Goal: Information Seeking & Learning: Learn about a topic

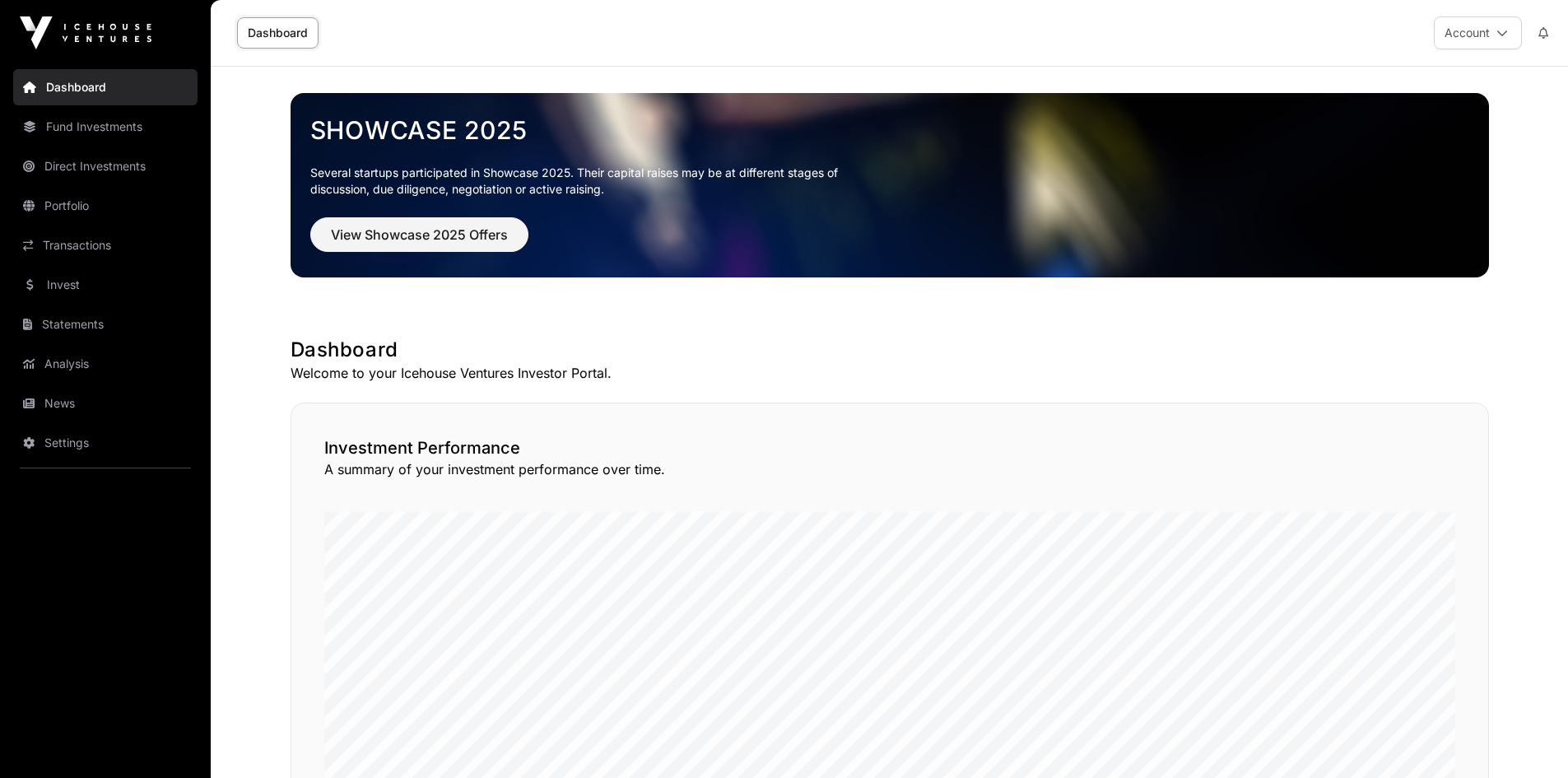
click at [64, 398] on link "News" at bounding box center [106, 403] width 185 height 36
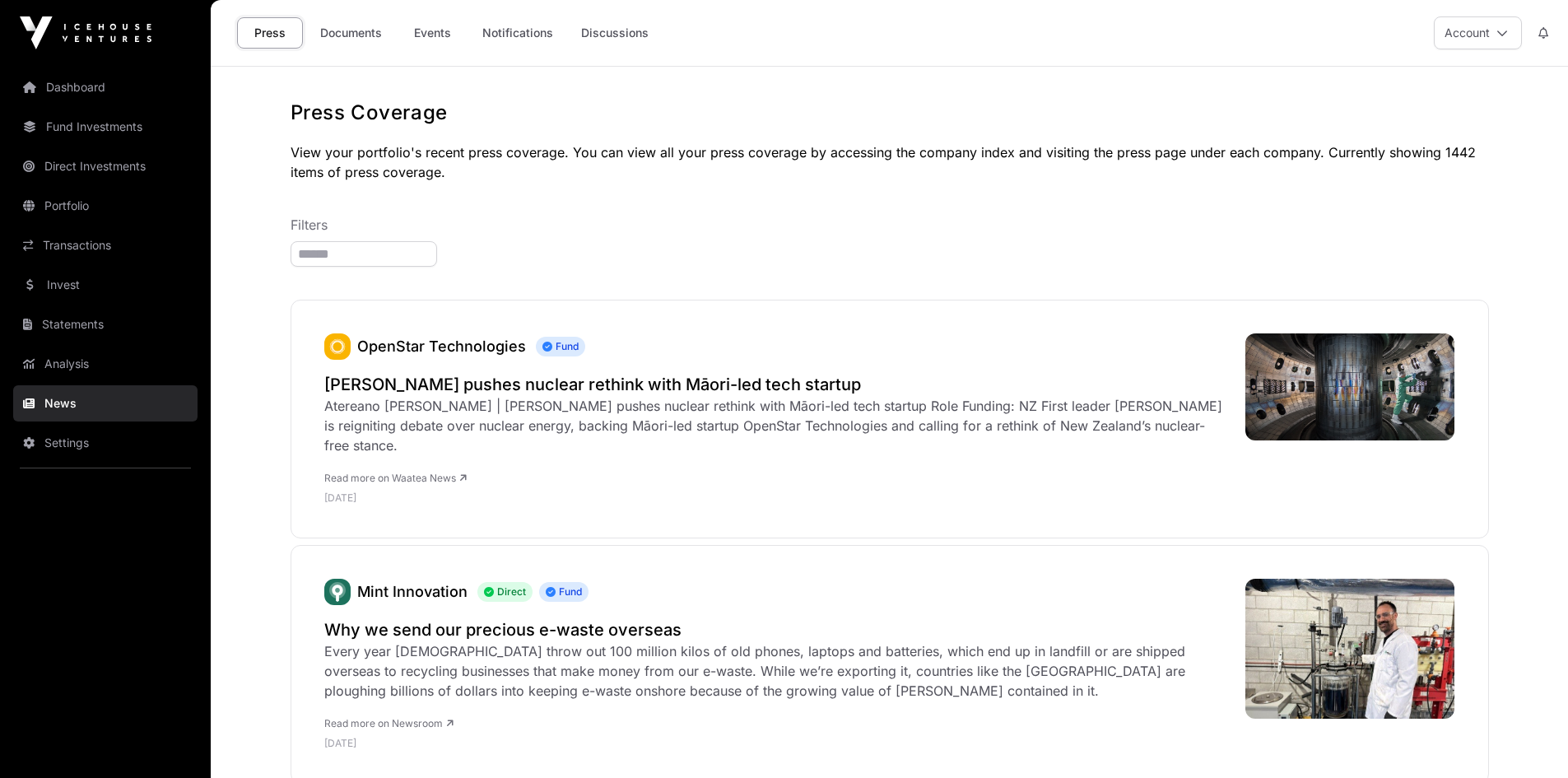
click at [438, 19] on link "Events" at bounding box center [432, 33] width 66 height 31
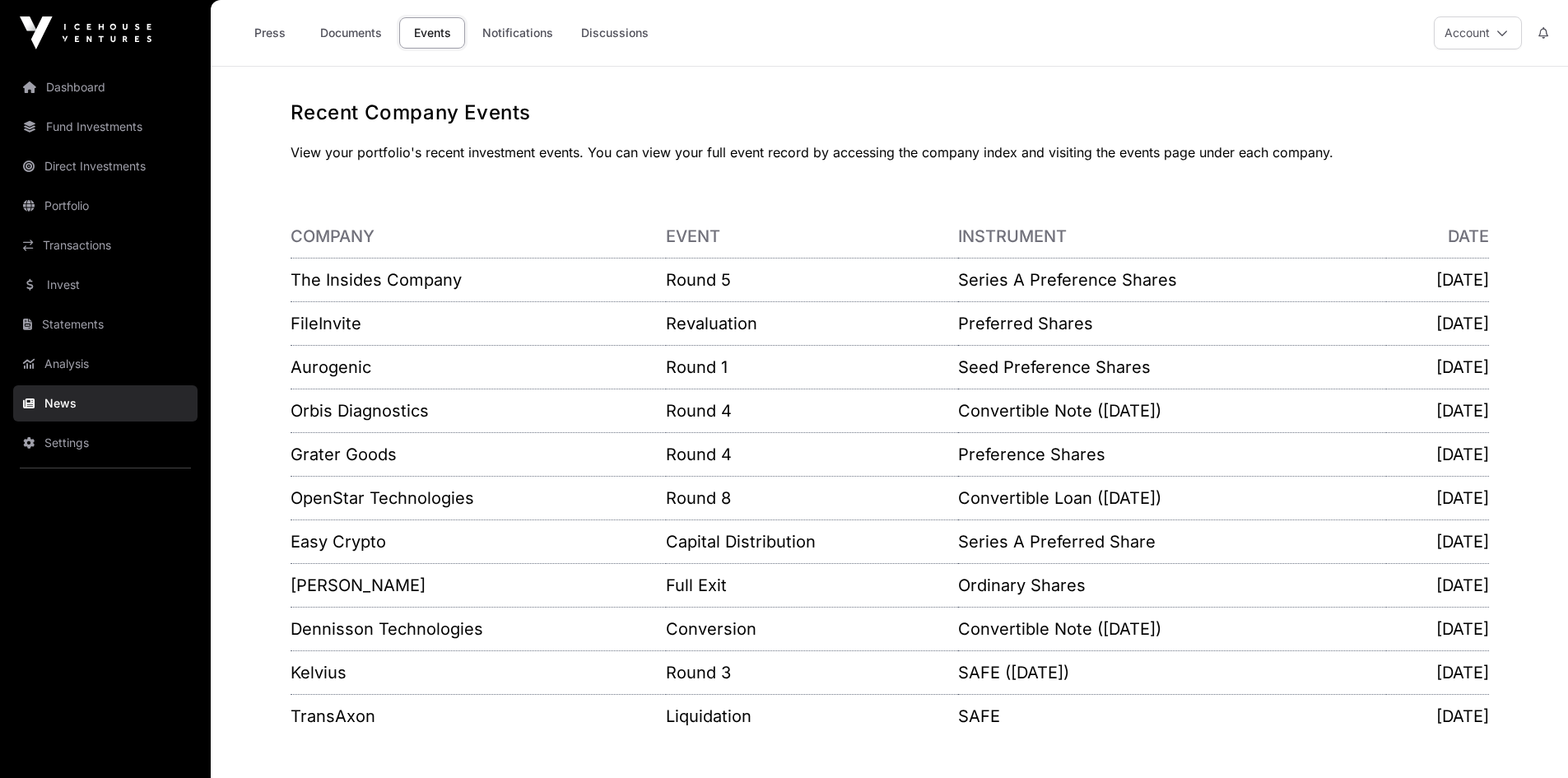
click at [342, 29] on link "Documents" at bounding box center [350, 33] width 83 height 31
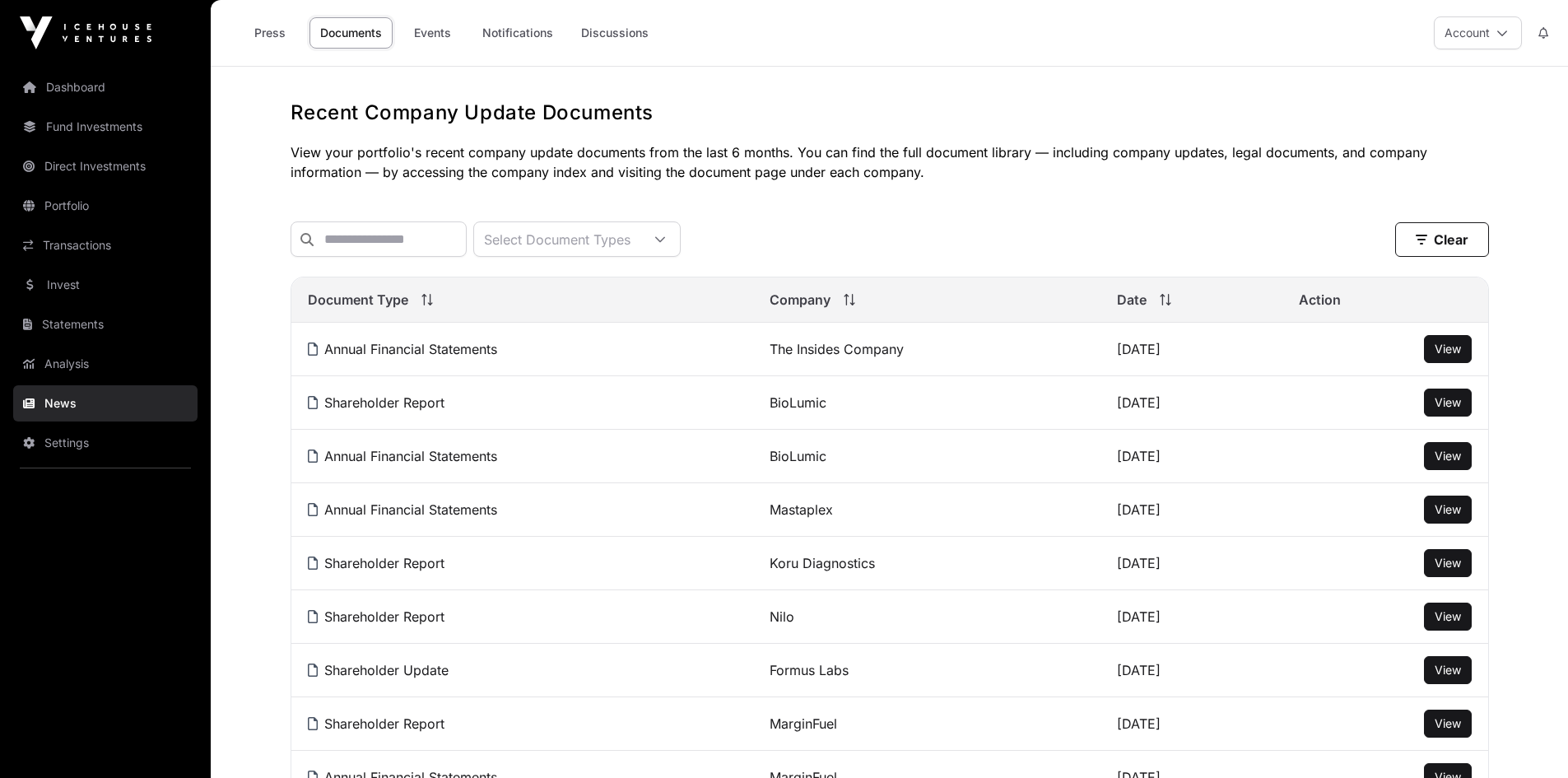
click at [50, 280] on link "Invest" at bounding box center [106, 285] width 185 height 36
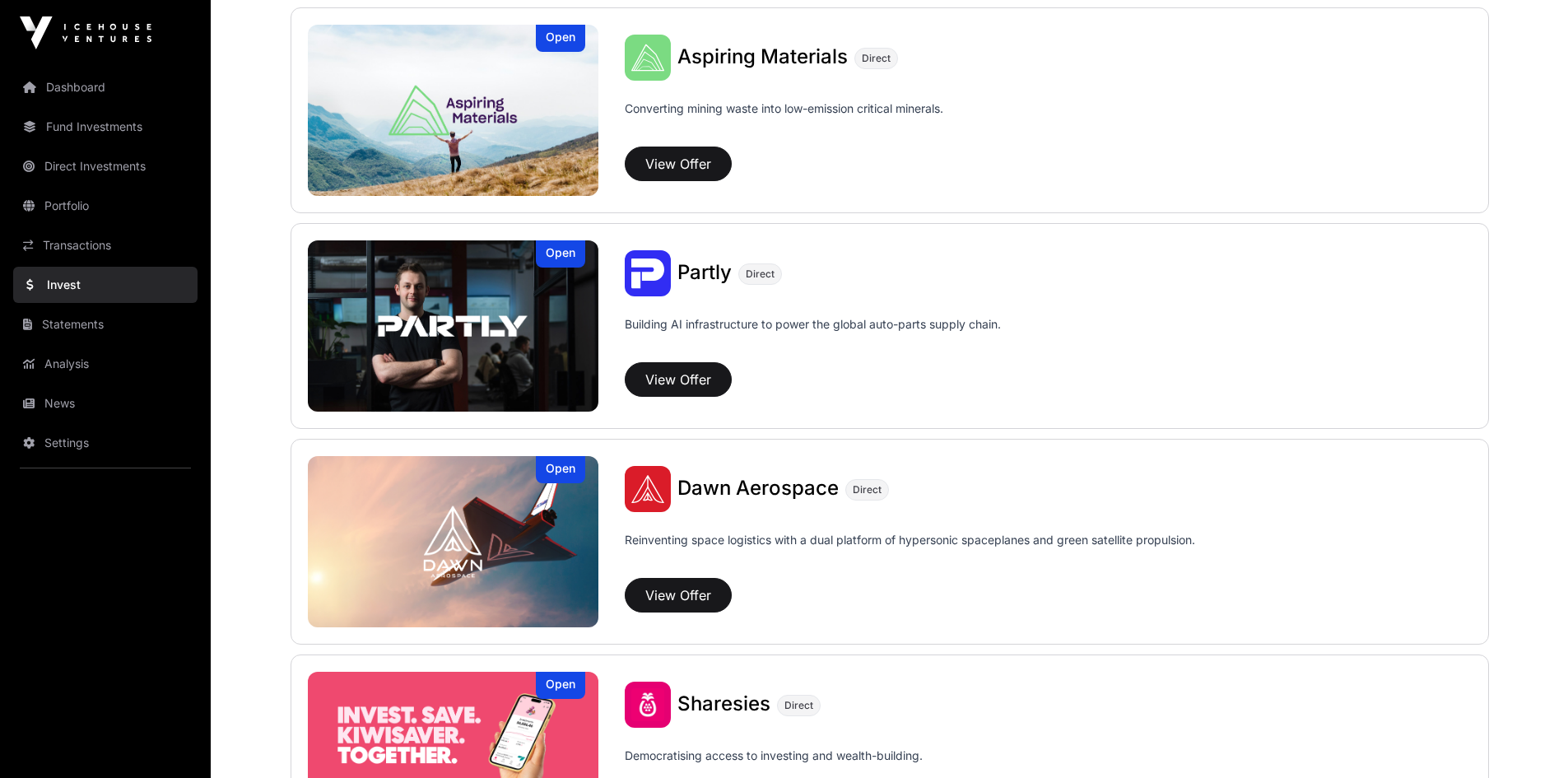
scroll to position [1564, 0]
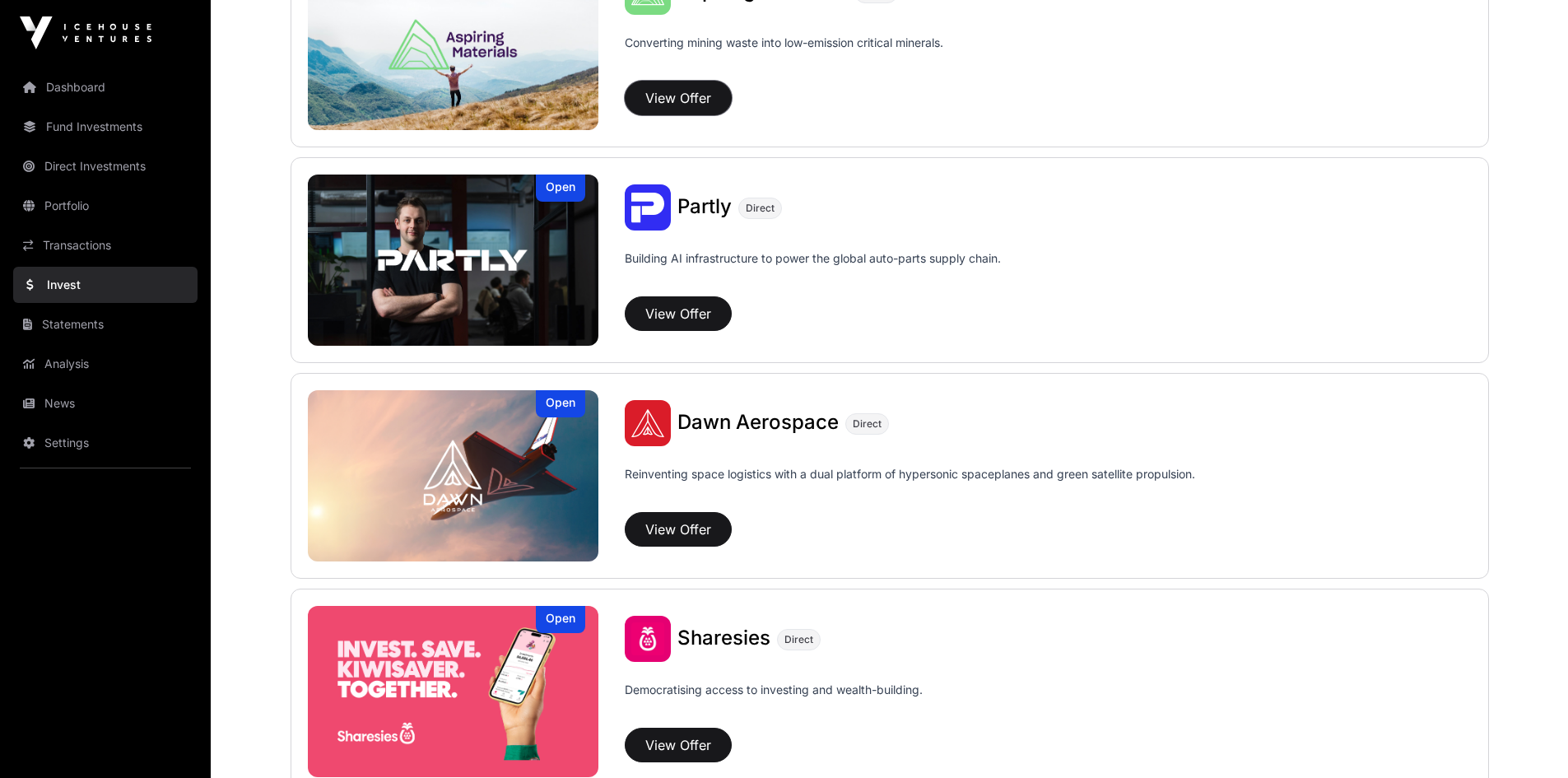
click at [697, 100] on button "View Offer" at bounding box center [678, 97] width 107 height 34
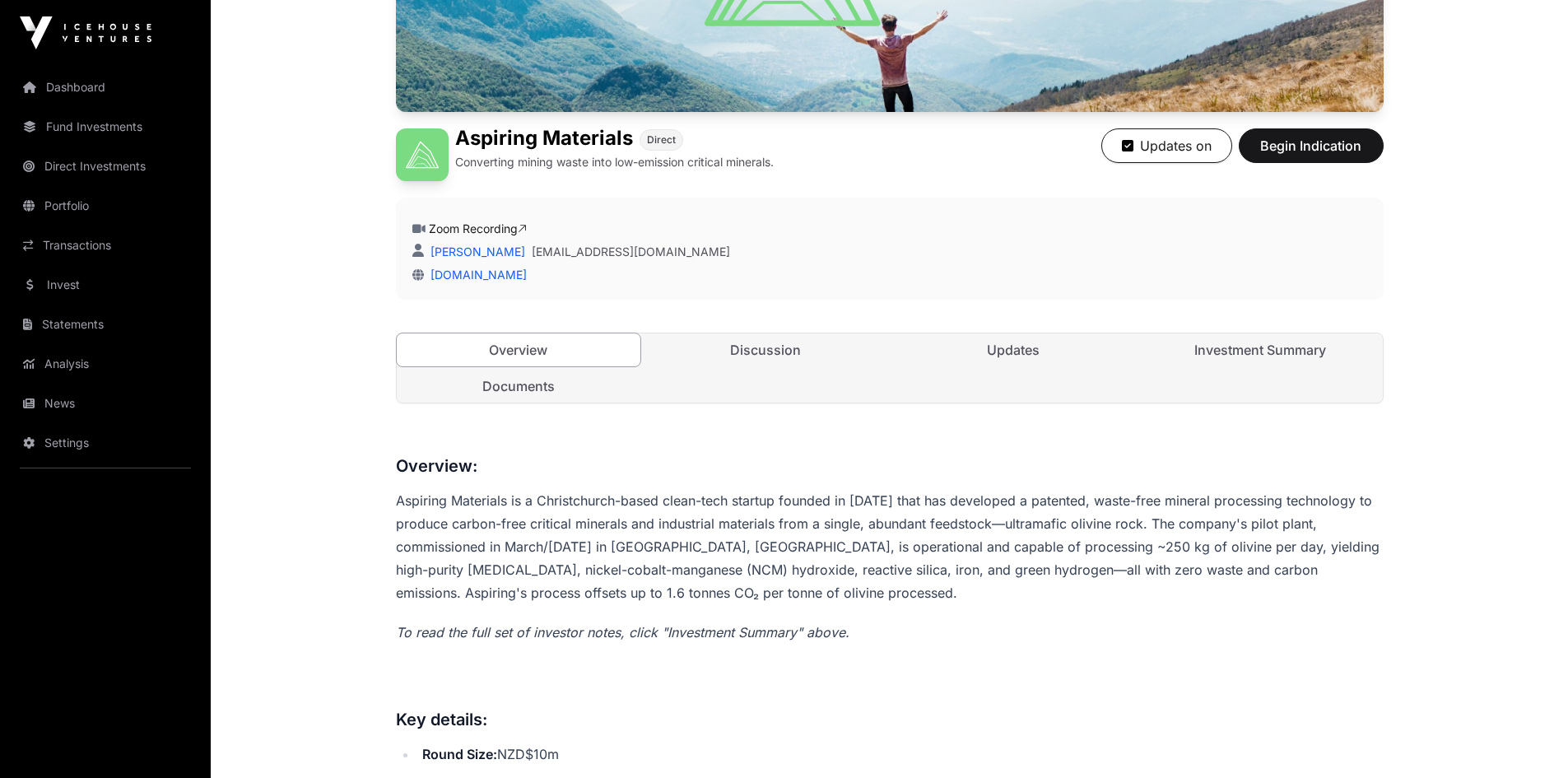
scroll to position [412, 0]
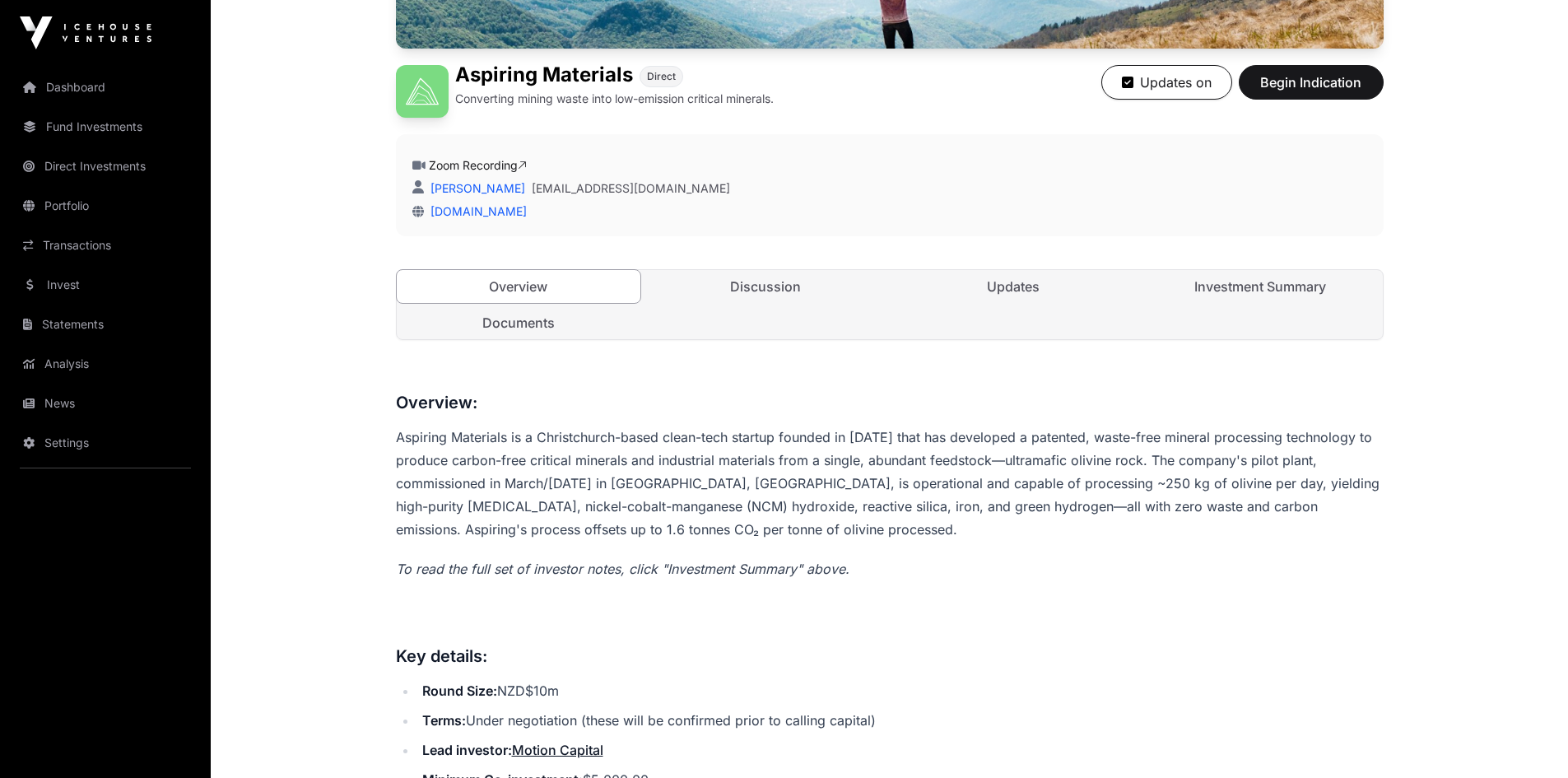
click at [773, 286] on link "Discussion" at bounding box center [765, 286] width 244 height 33
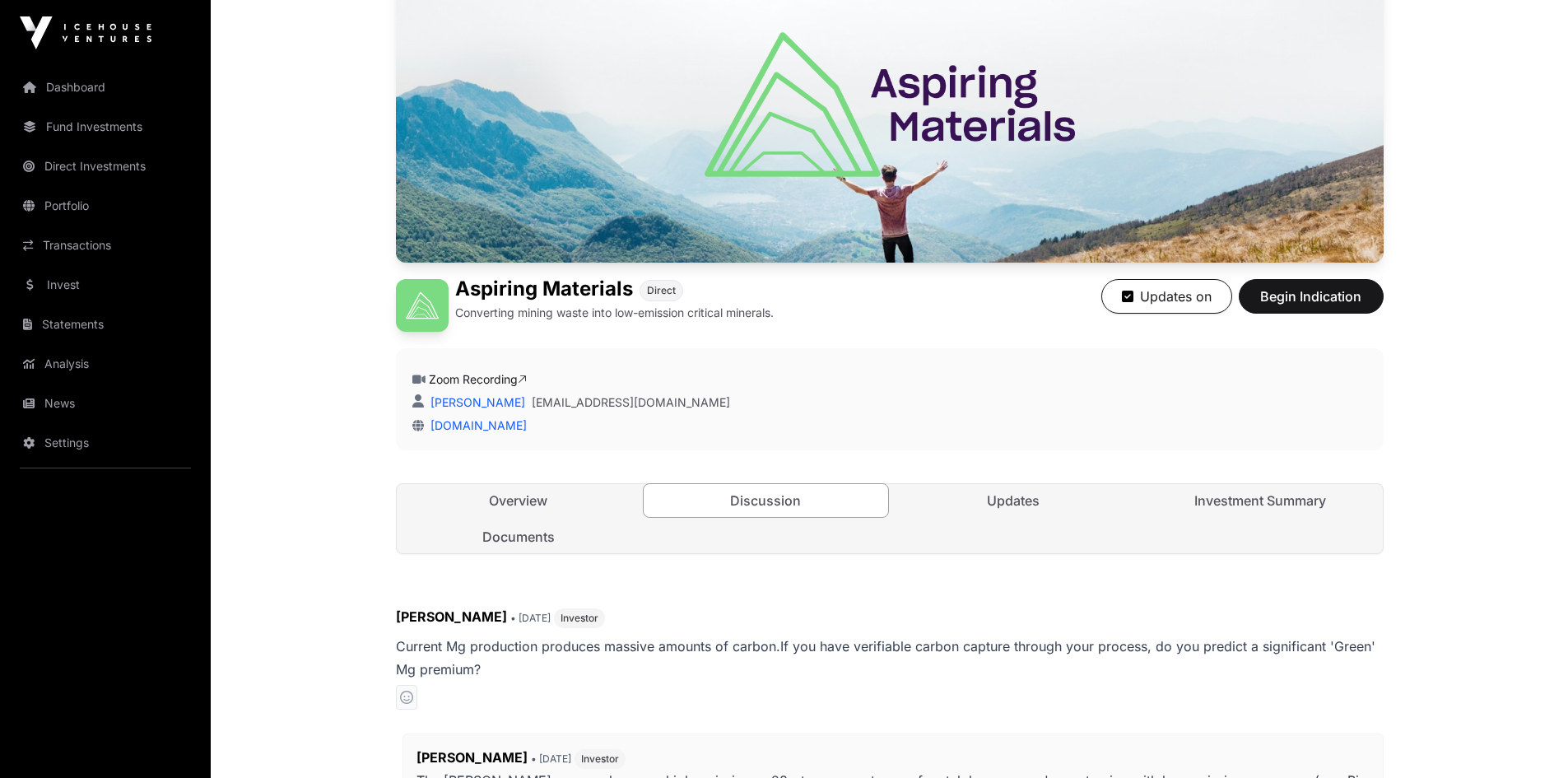
scroll to position [576, 0]
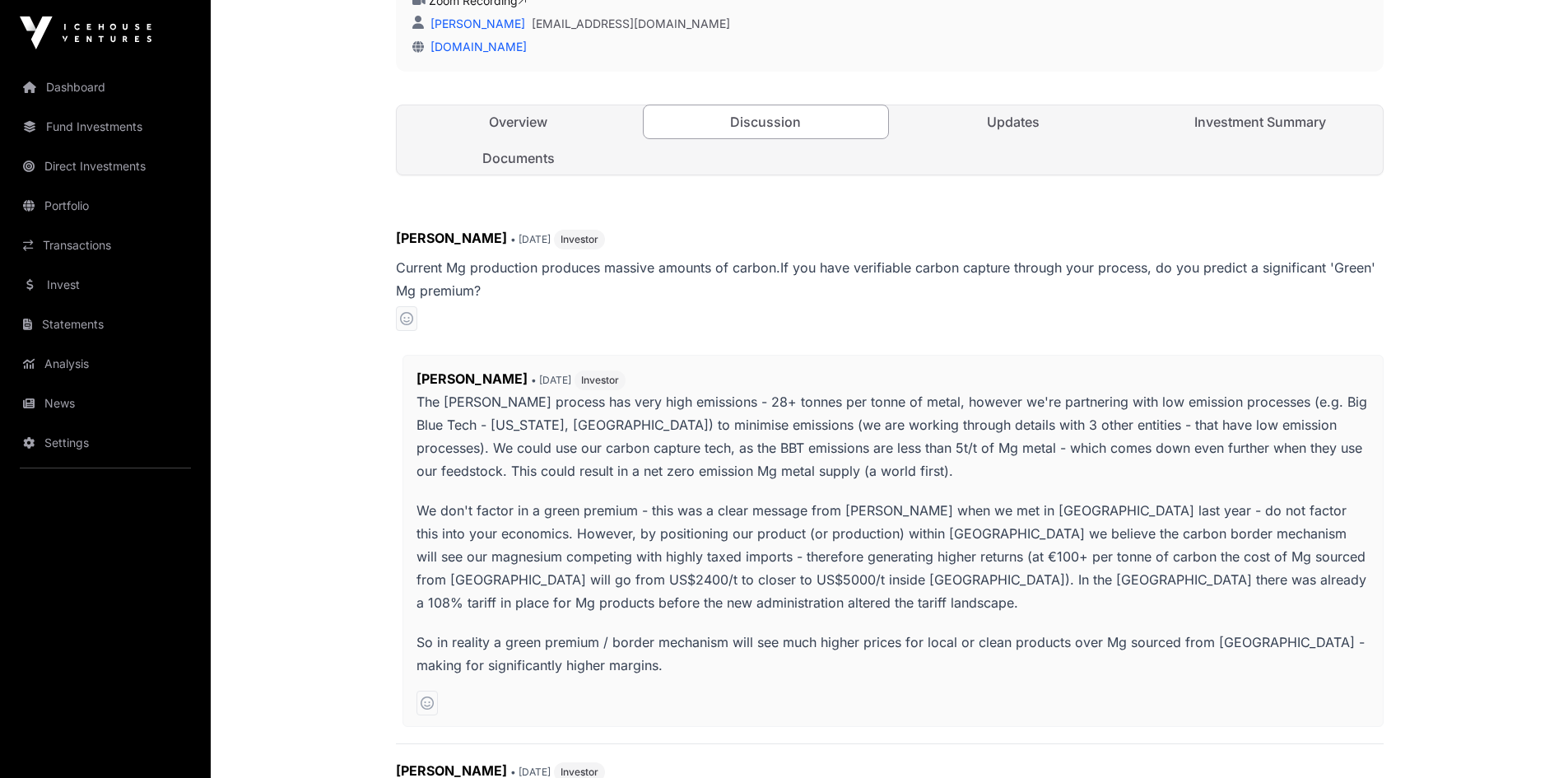
click at [1001, 126] on link "Updates" at bounding box center [1013, 121] width 244 height 33
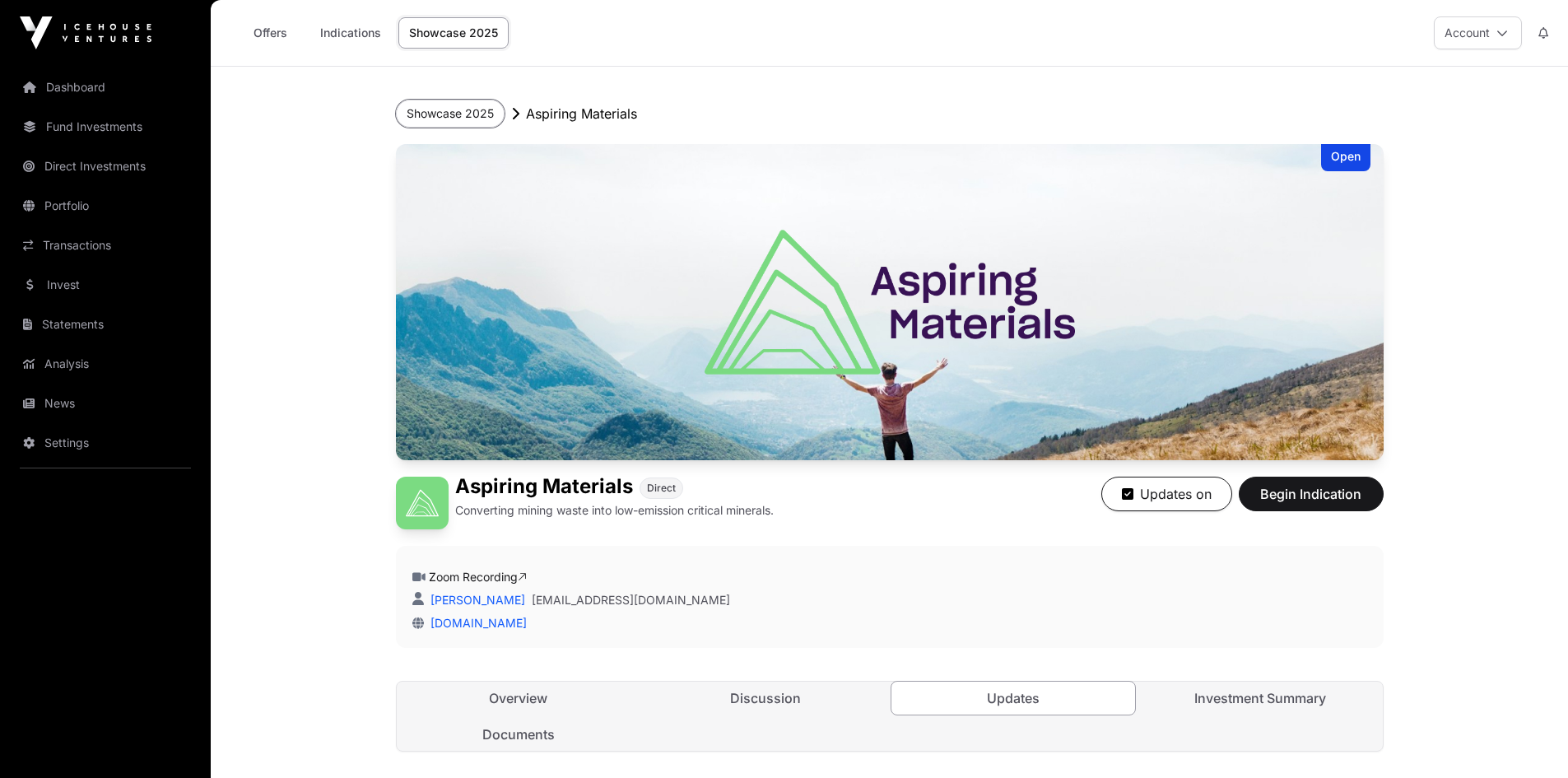
click at [464, 109] on button "Showcase 2025" at bounding box center [449, 113] width 108 height 28
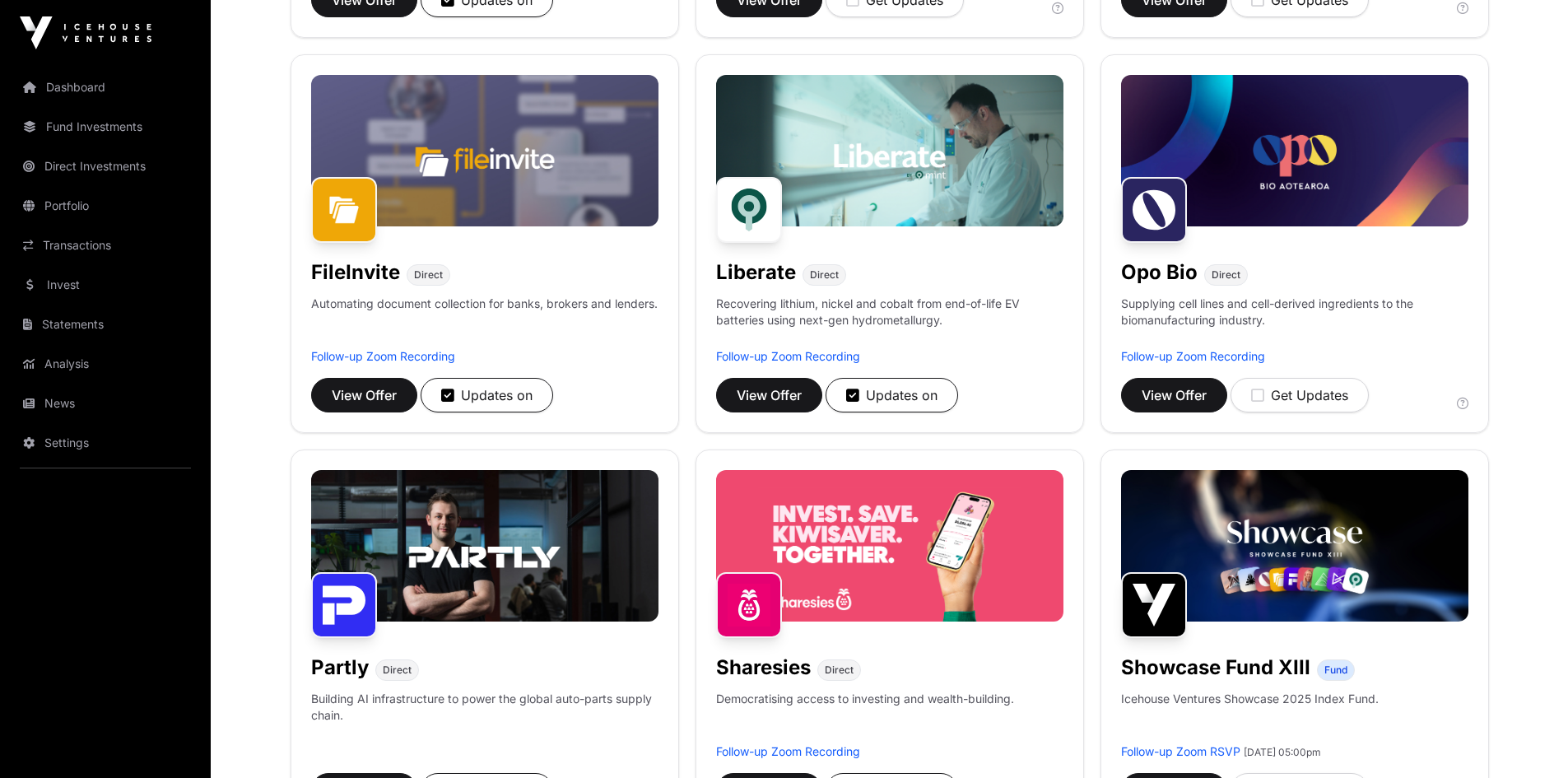
scroll to position [741, 0]
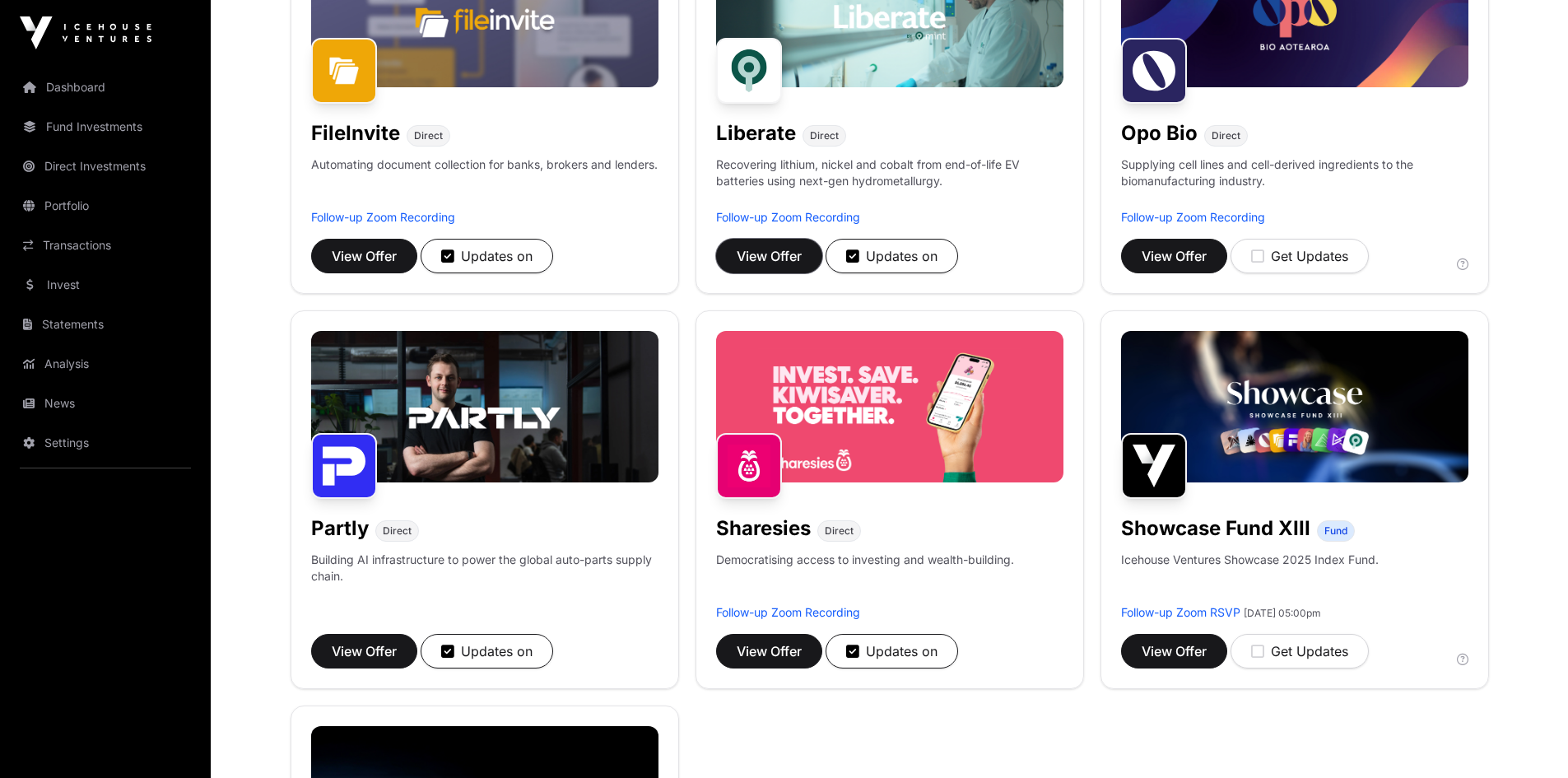
click at [769, 255] on span "View Offer" at bounding box center [768, 256] width 65 height 20
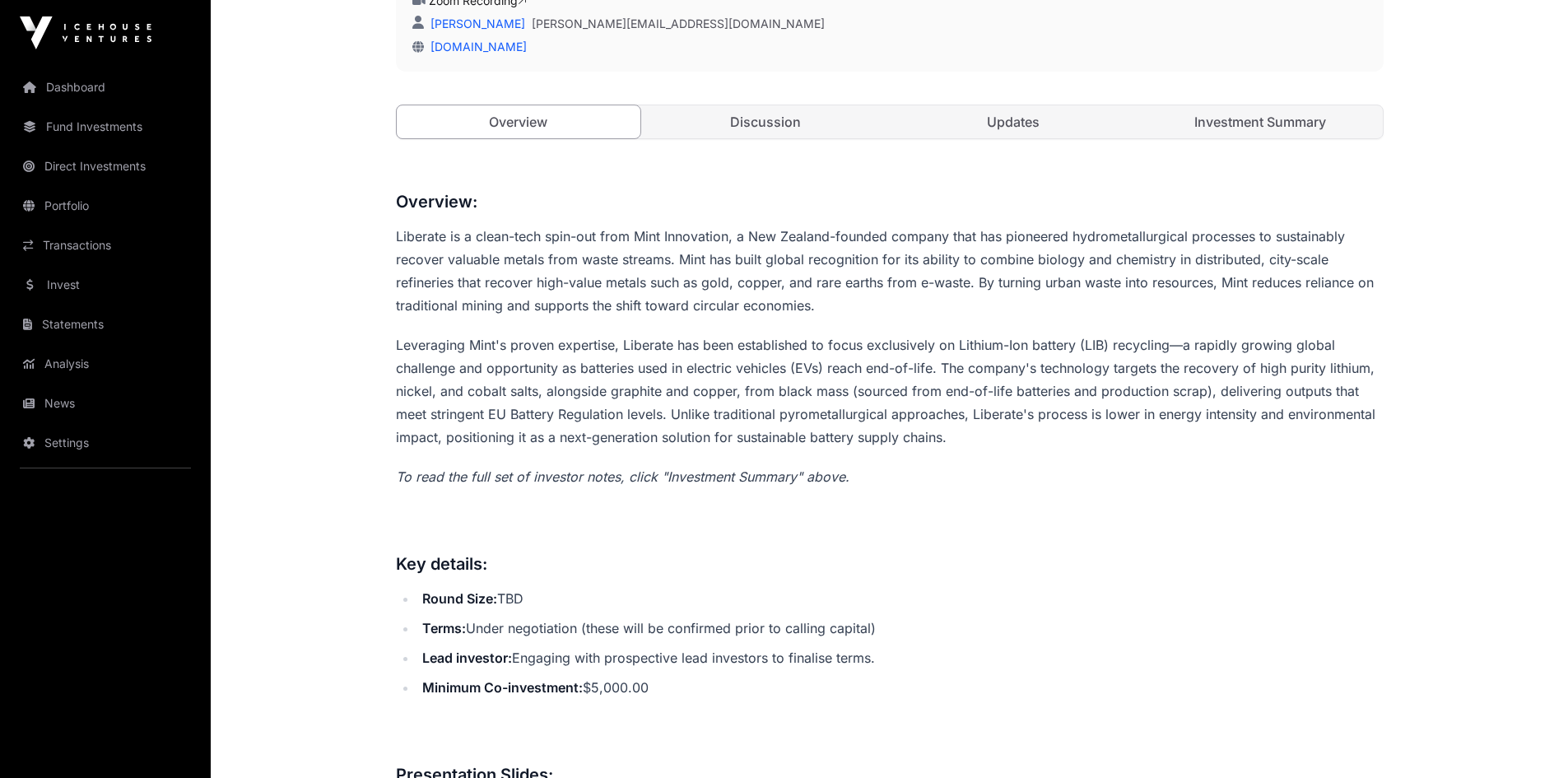
click at [773, 127] on link "Discussion" at bounding box center [765, 121] width 244 height 33
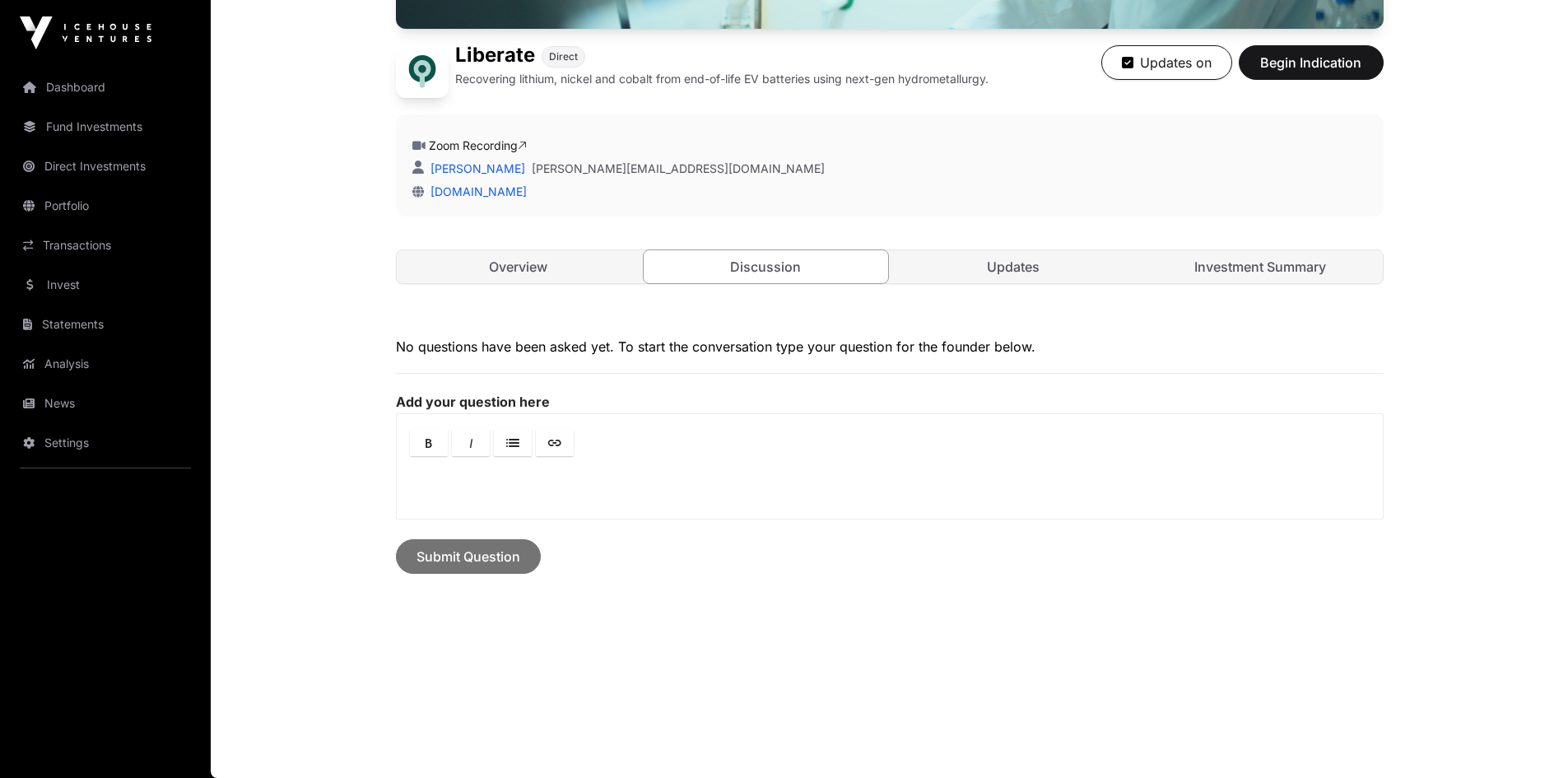
scroll to position [431, 0]
click at [1029, 267] on link "Updates" at bounding box center [1013, 266] width 244 height 33
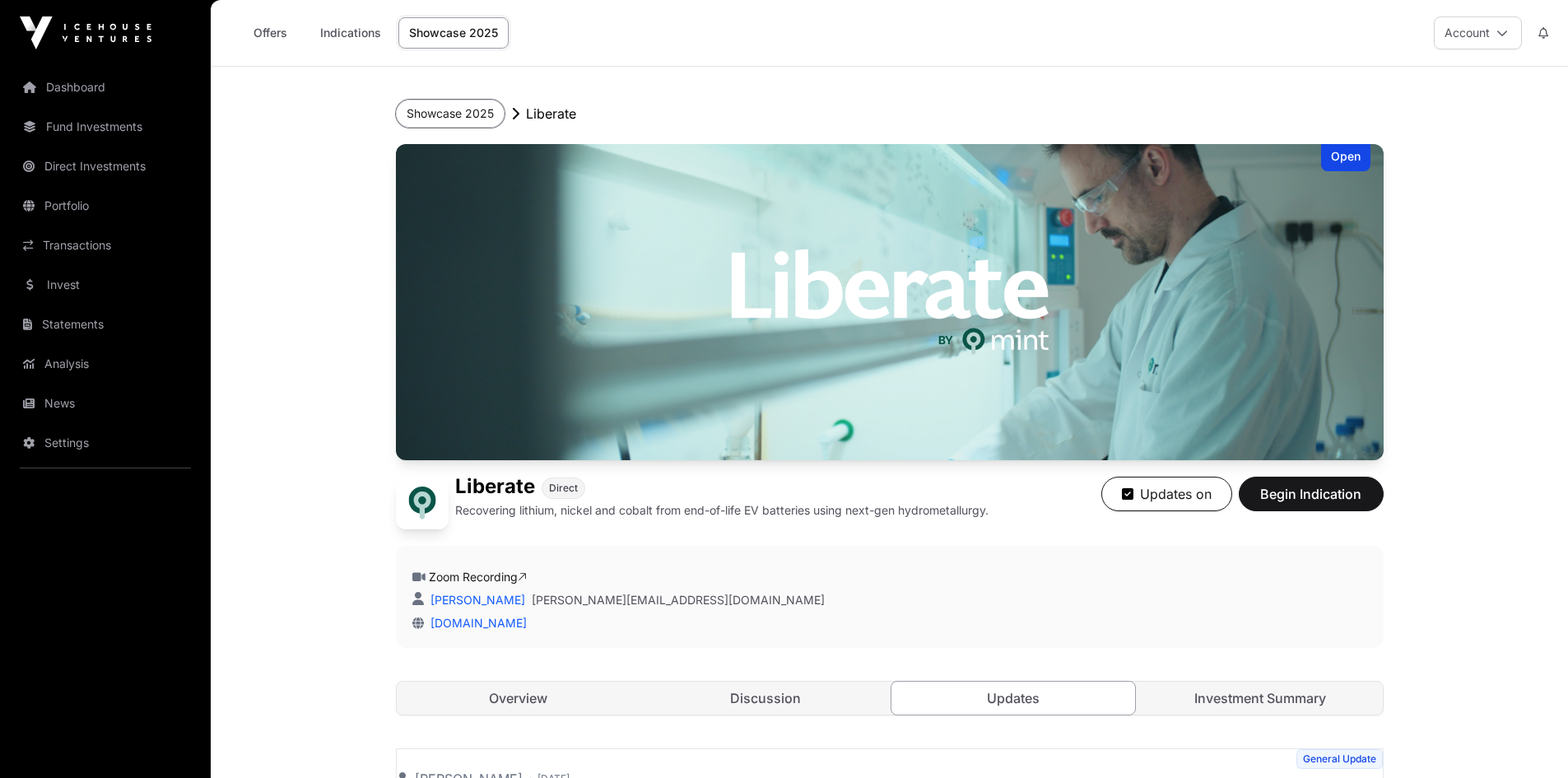
click at [450, 115] on button "Showcase 2025" at bounding box center [449, 113] width 108 height 28
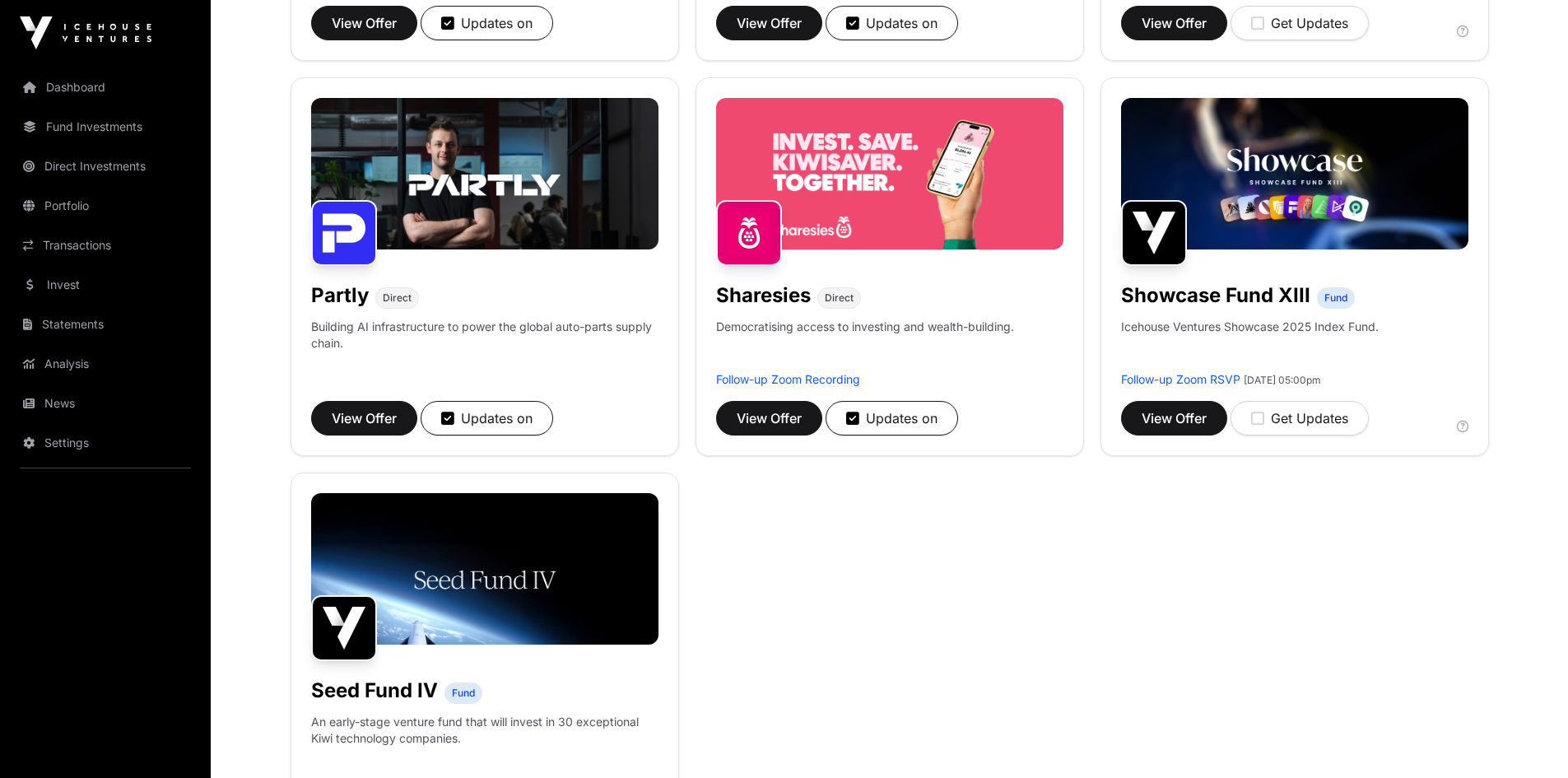
scroll to position [823, 0]
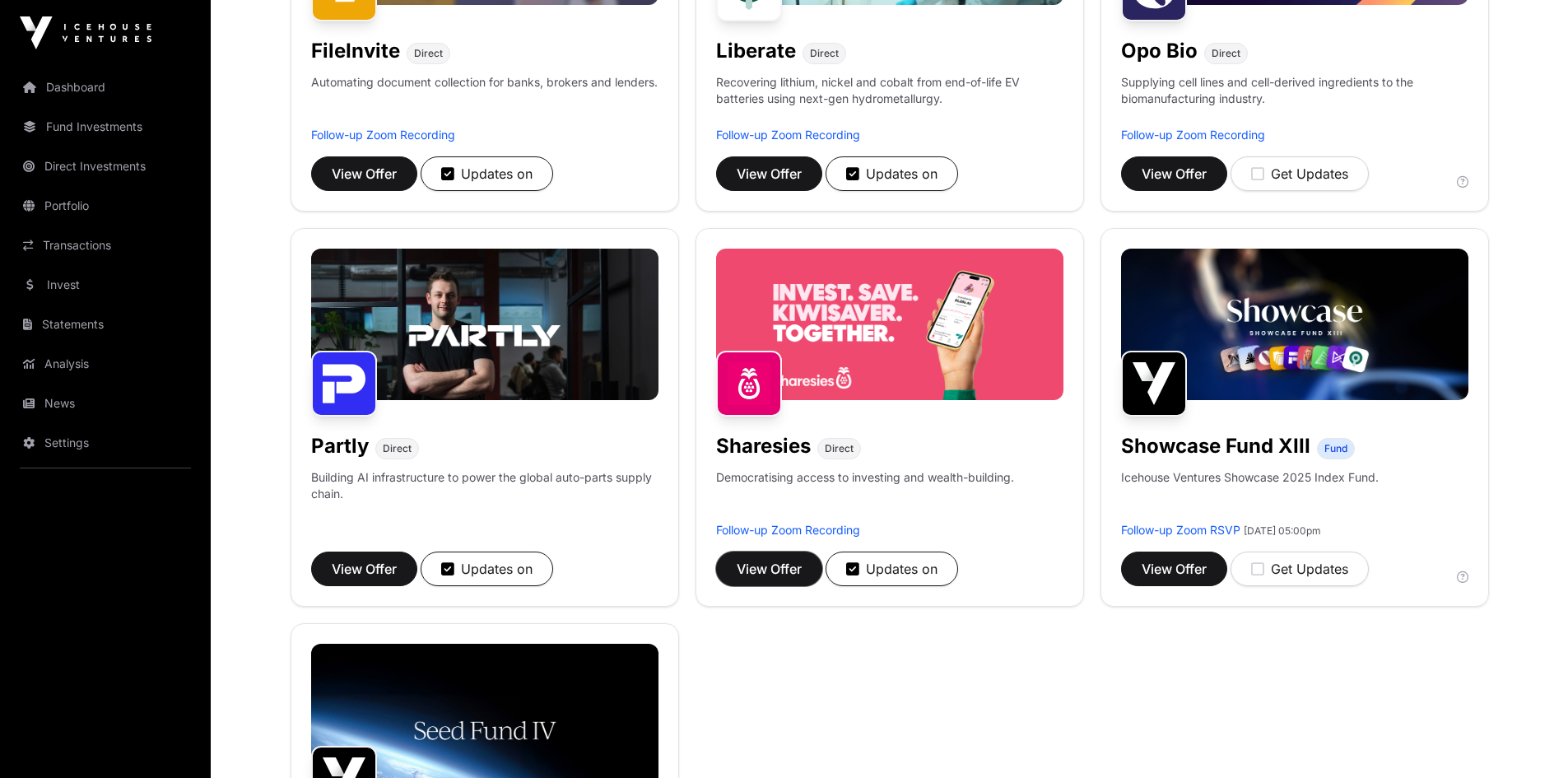
click at [781, 566] on span "View Offer" at bounding box center [768, 569] width 65 height 20
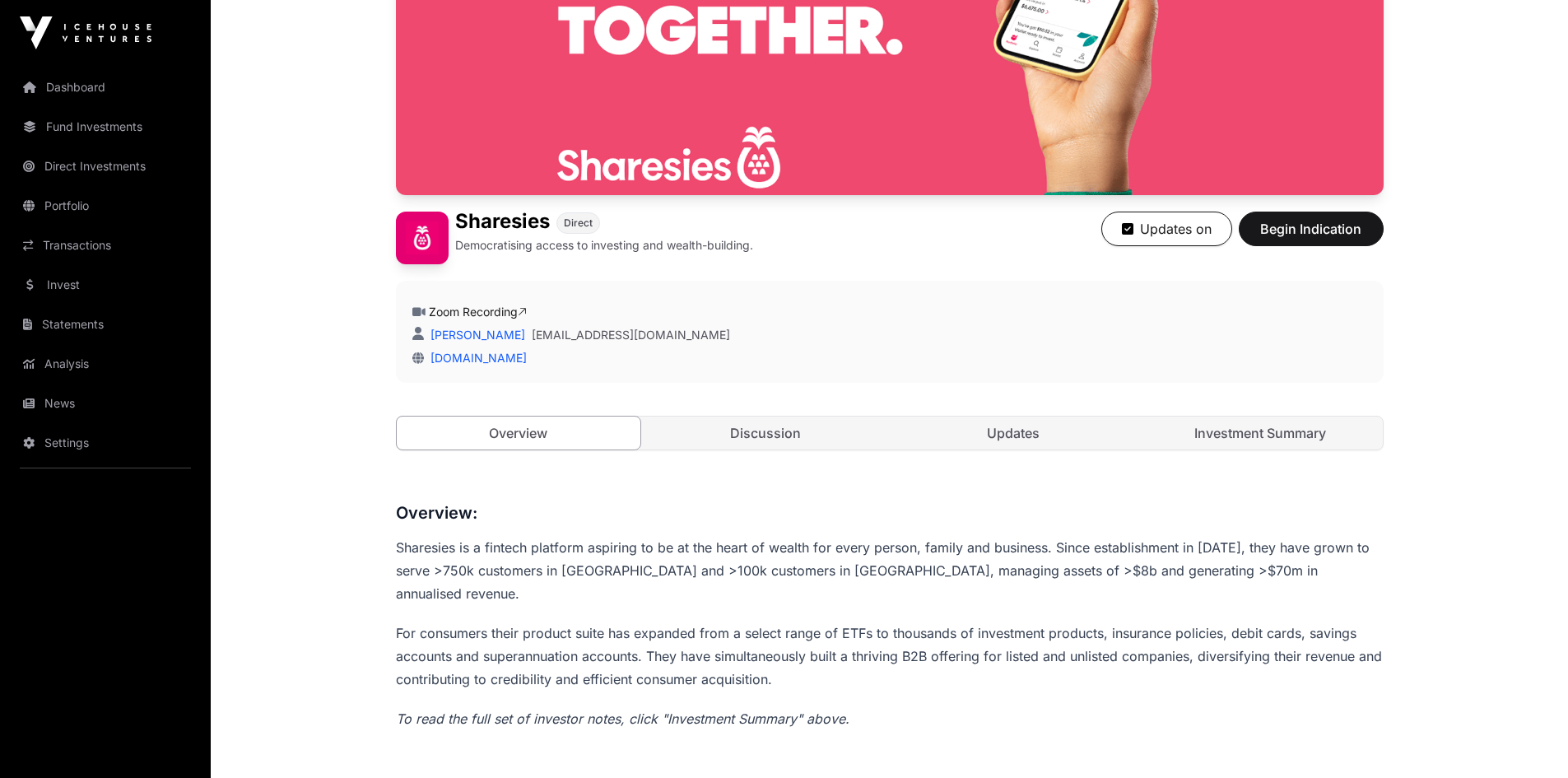
scroll to position [329, 0]
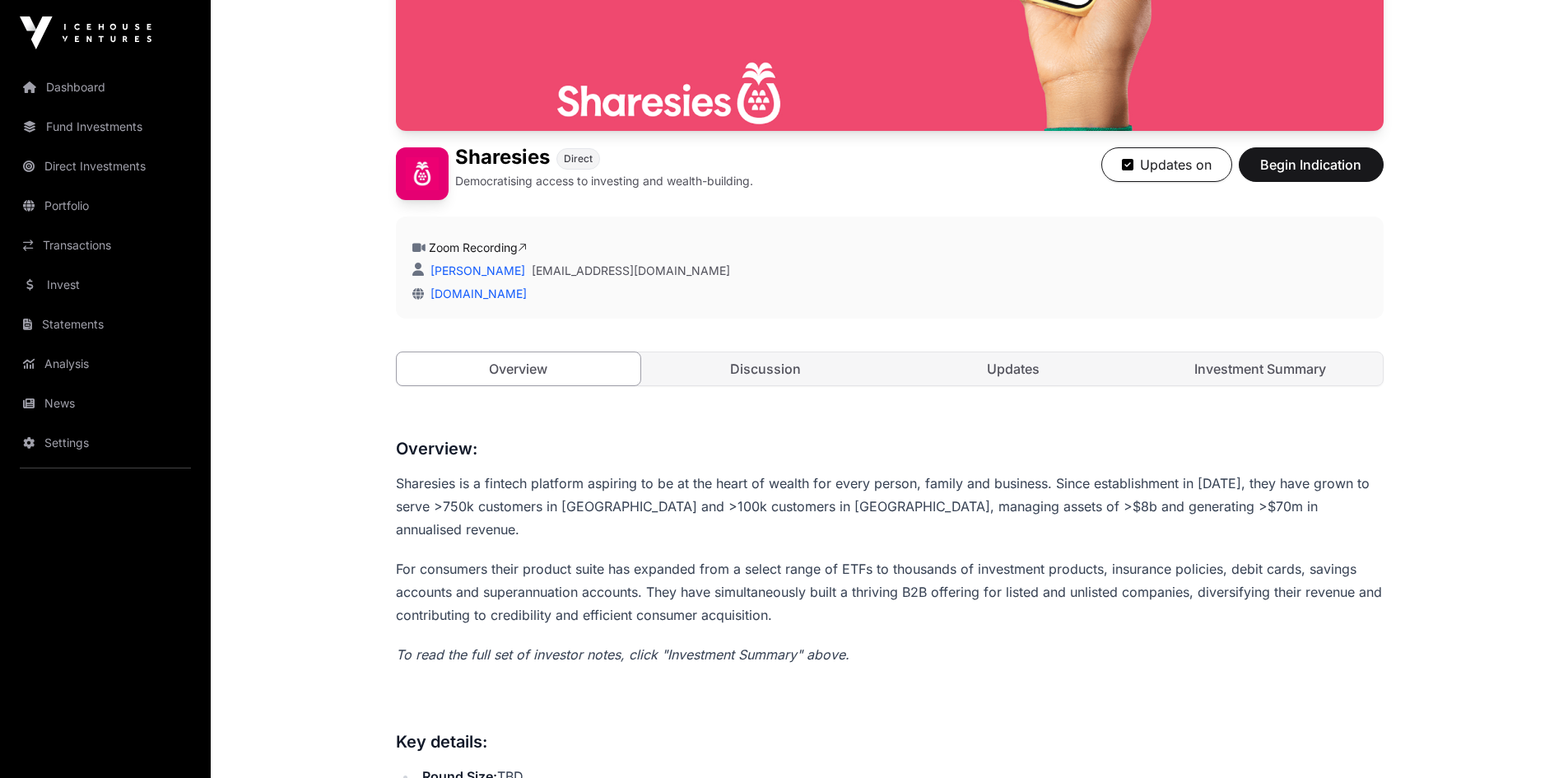
click at [1078, 365] on link "Updates" at bounding box center [1013, 368] width 244 height 33
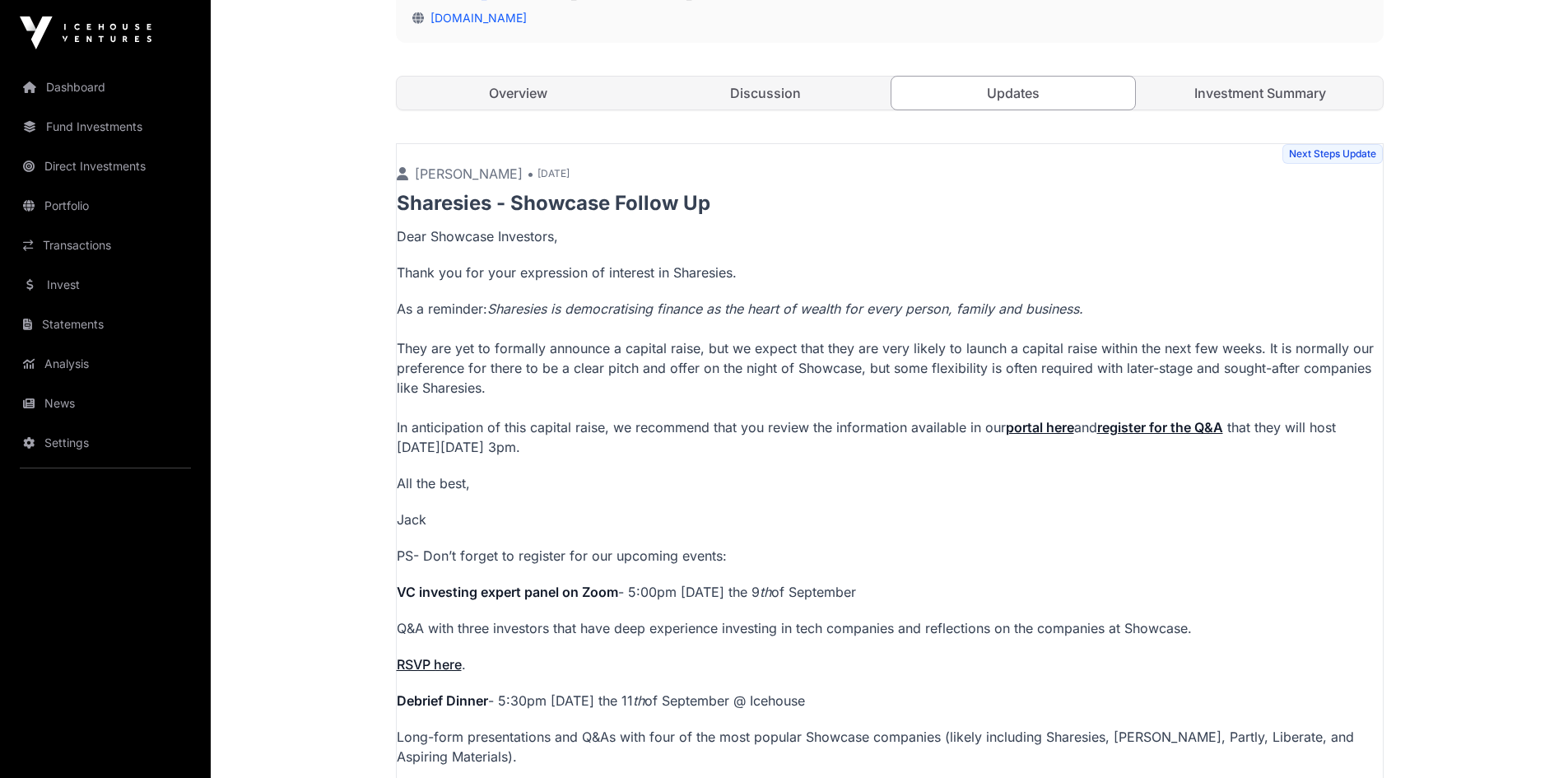
scroll to position [247, 0]
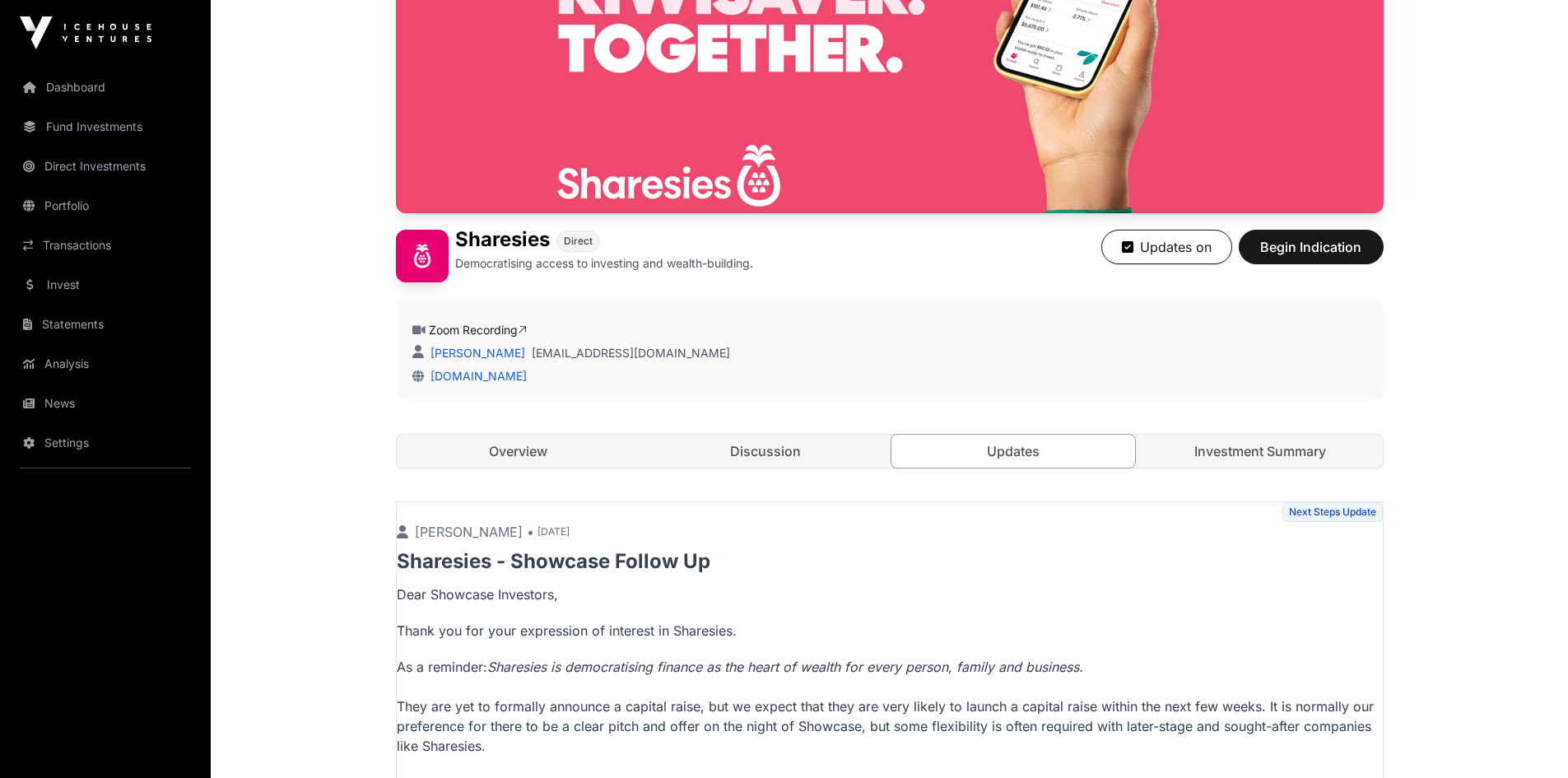
click at [794, 449] on link "Discussion" at bounding box center [765, 450] width 244 height 33
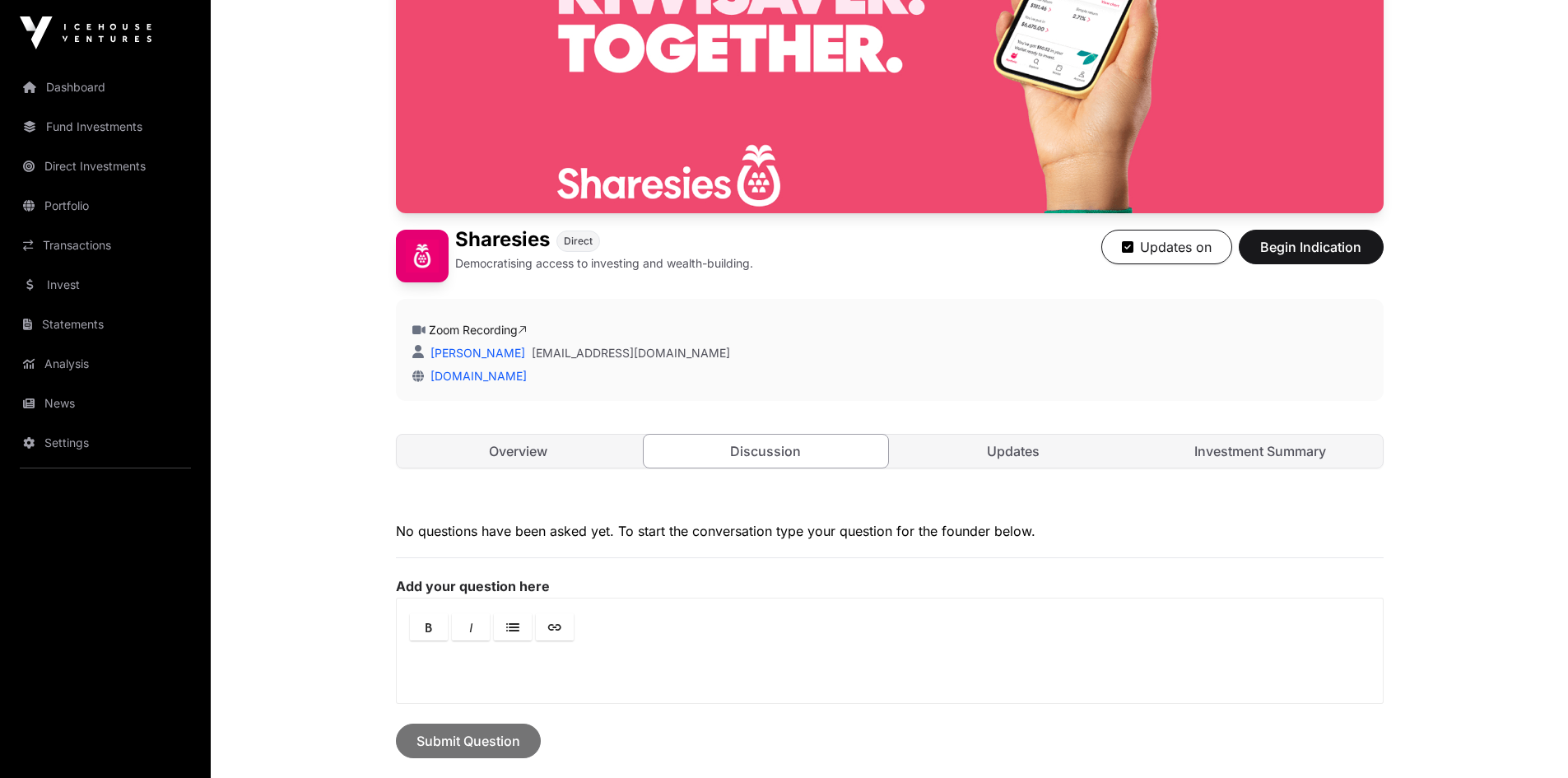
click at [510, 449] on link "Overview" at bounding box center [518, 450] width 244 height 33
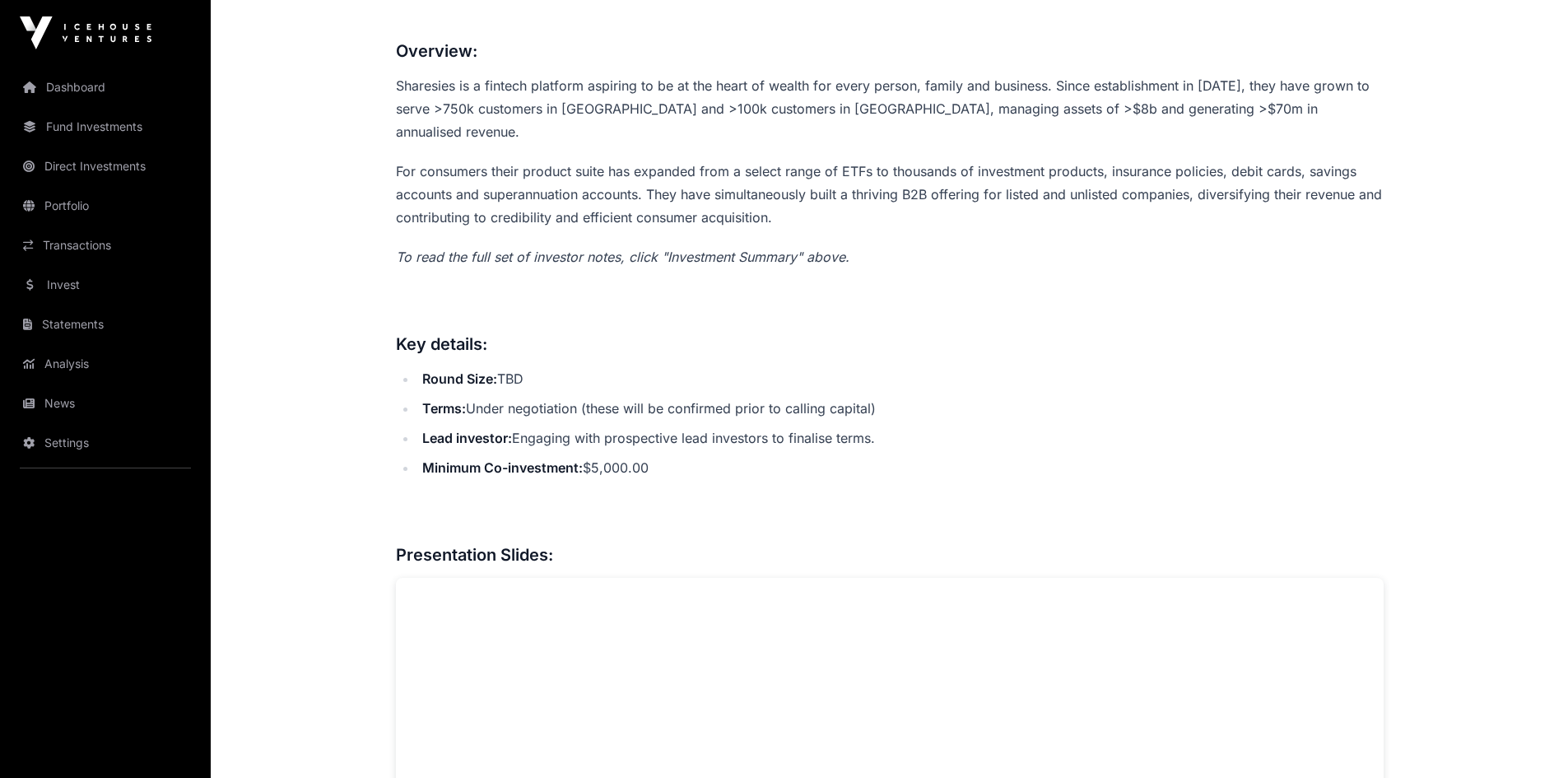
scroll to position [741, 0]
